Goal: Transaction & Acquisition: Subscribe to service/newsletter

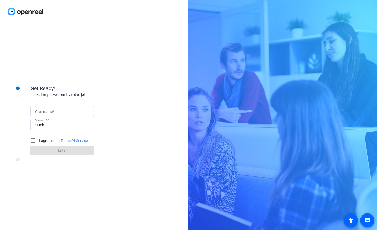
click at [51, 111] on mat-label "Your name" at bounding box center [44, 112] width 18 height 4
click at [51, 111] on input "Your name" at bounding box center [62, 111] width 55 height 6
type input "Dean"
click at [128, 108] on div "Your name Dean Session ID KLmb I agree to the Terms Of Service Enter" at bounding box center [81, 126] width 102 height 58
click at [33, 139] on input "I agree to the Terms Of Service" at bounding box center [33, 141] width 10 height 10
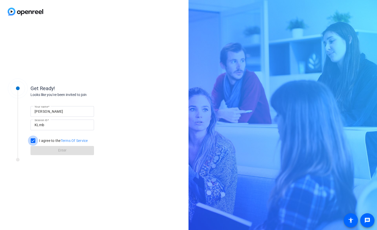
checkbox input "true"
click at [63, 150] on span "Enter" at bounding box center [62, 150] width 8 height 5
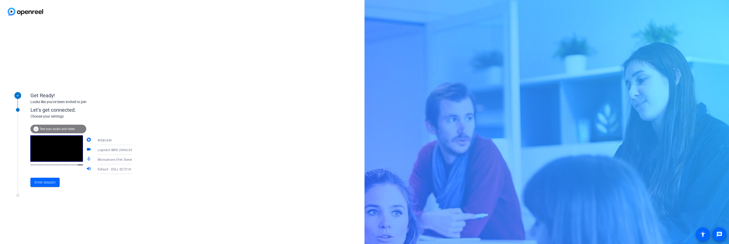
click at [86, 139] on mat-icon "camera" at bounding box center [89, 140] width 6 height 6
click at [134, 141] on icon at bounding box center [137, 140] width 6 height 6
click at [146, 140] on div at bounding box center [364, 122] width 729 height 244
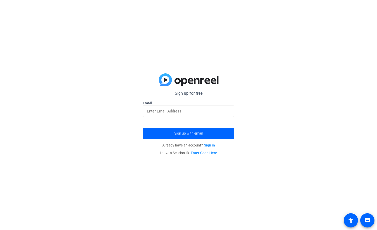
click at [167, 110] on input "email" at bounding box center [188, 111] width 83 height 6
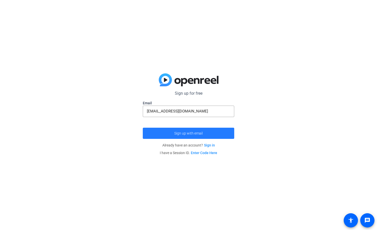
click at [190, 133] on span "Sign up with email" at bounding box center [188, 133] width 28 height 0
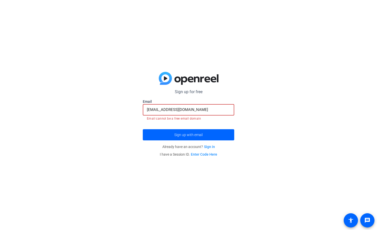
drag, startPoint x: 188, startPoint y: 111, endPoint x: 134, endPoint y: 114, distance: 53.9
click at [134, 114] on div "Sign up for free [EMAIL_ADDRESS][DOMAIN_NAME] Email [EMAIL_ADDRESS][DOMAIN_NAME…" at bounding box center [188, 115] width 377 height 230
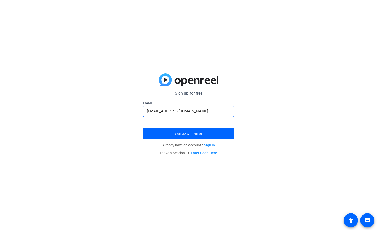
type input "[EMAIL_ADDRESS][DOMAIN_NAME]"
click at [143, 128] on button "Sign up with email" at bounding box center [188, 133] width 91 height 11
